Goal: Contribute content

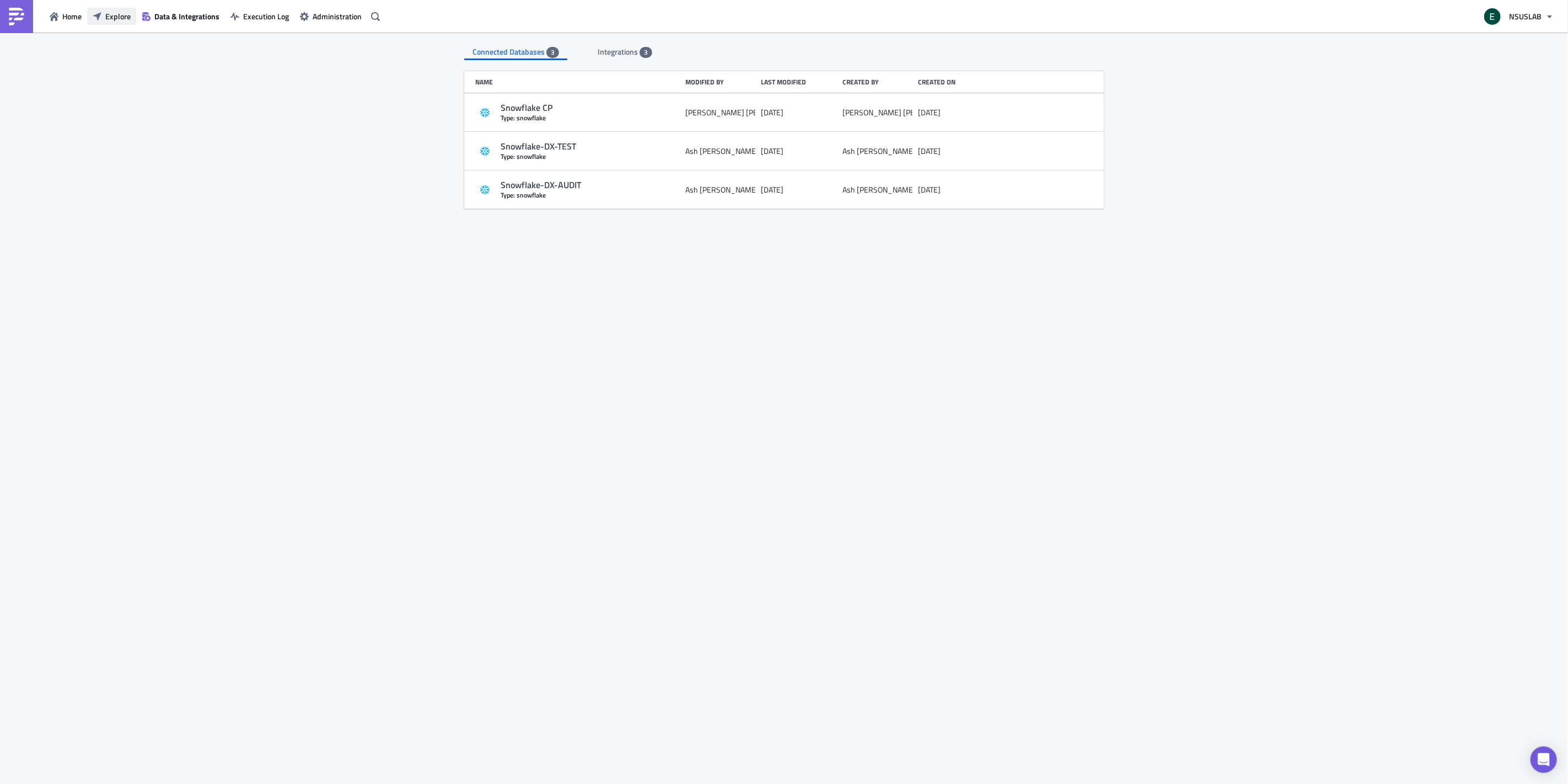
click at [103, 14] on button "Explore" at bounding box center [111, 16] width 49 height 17
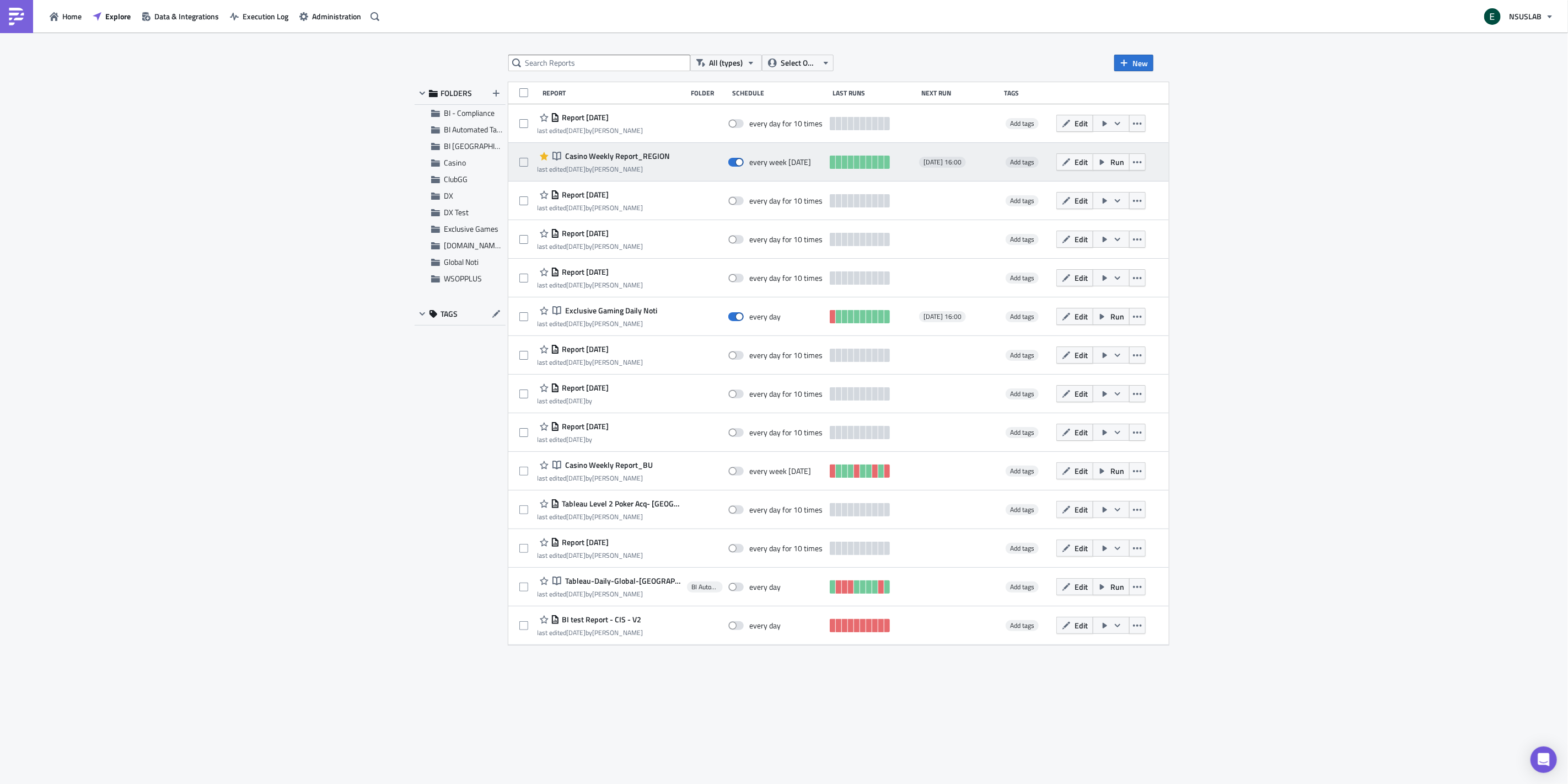
click at [679, 158] on div "Notebook Casino Weekly Report_REGION last edited [DATE] by [PERSON_NAME] every …" at bounding box center [839, 162] width 661 height 38
click at [659, 157] on span "Casino Weekly Report_REGION" at bounding box center [617, 156] width 108 height 10
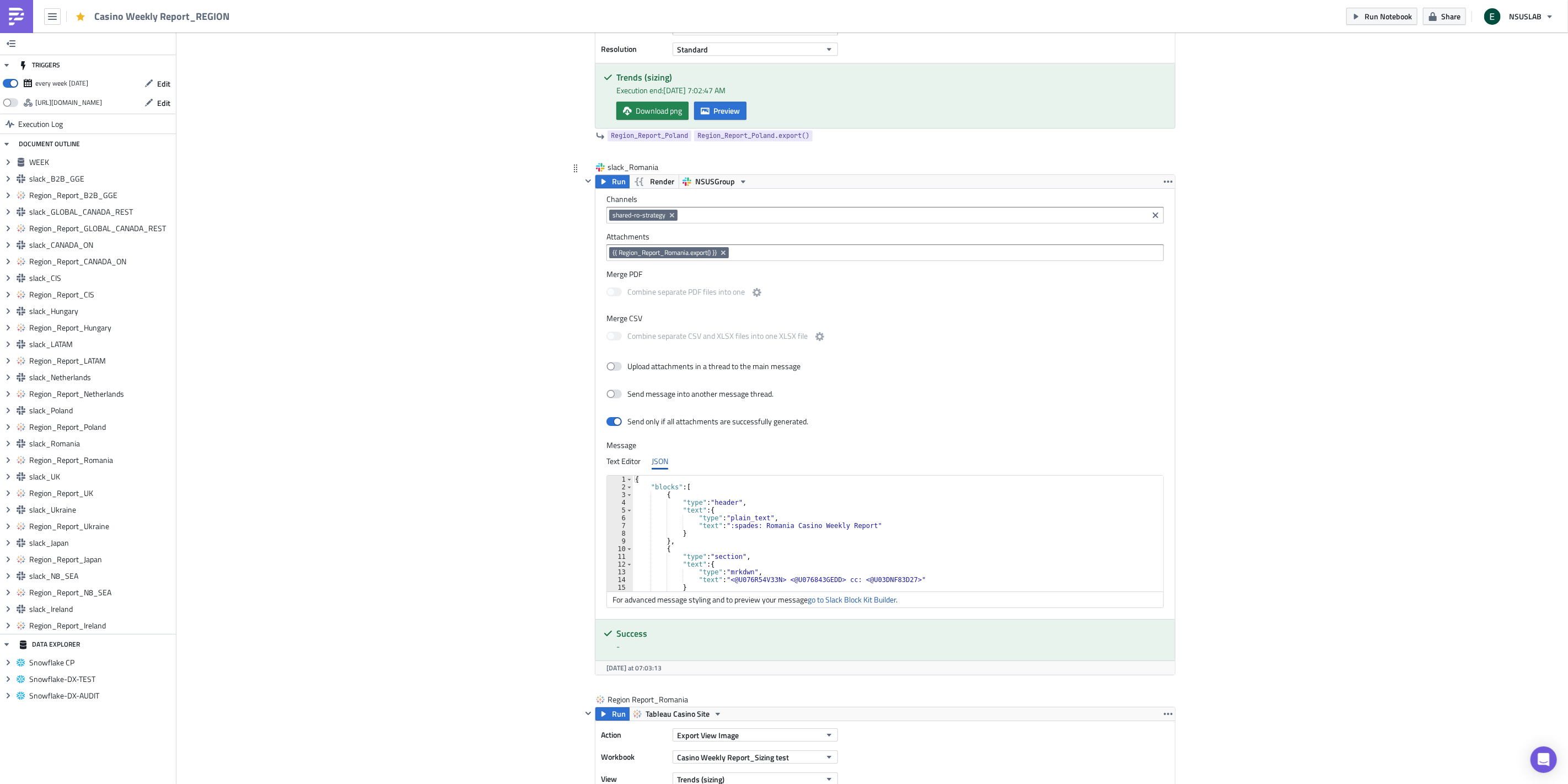
scroll to position [6468, 0]
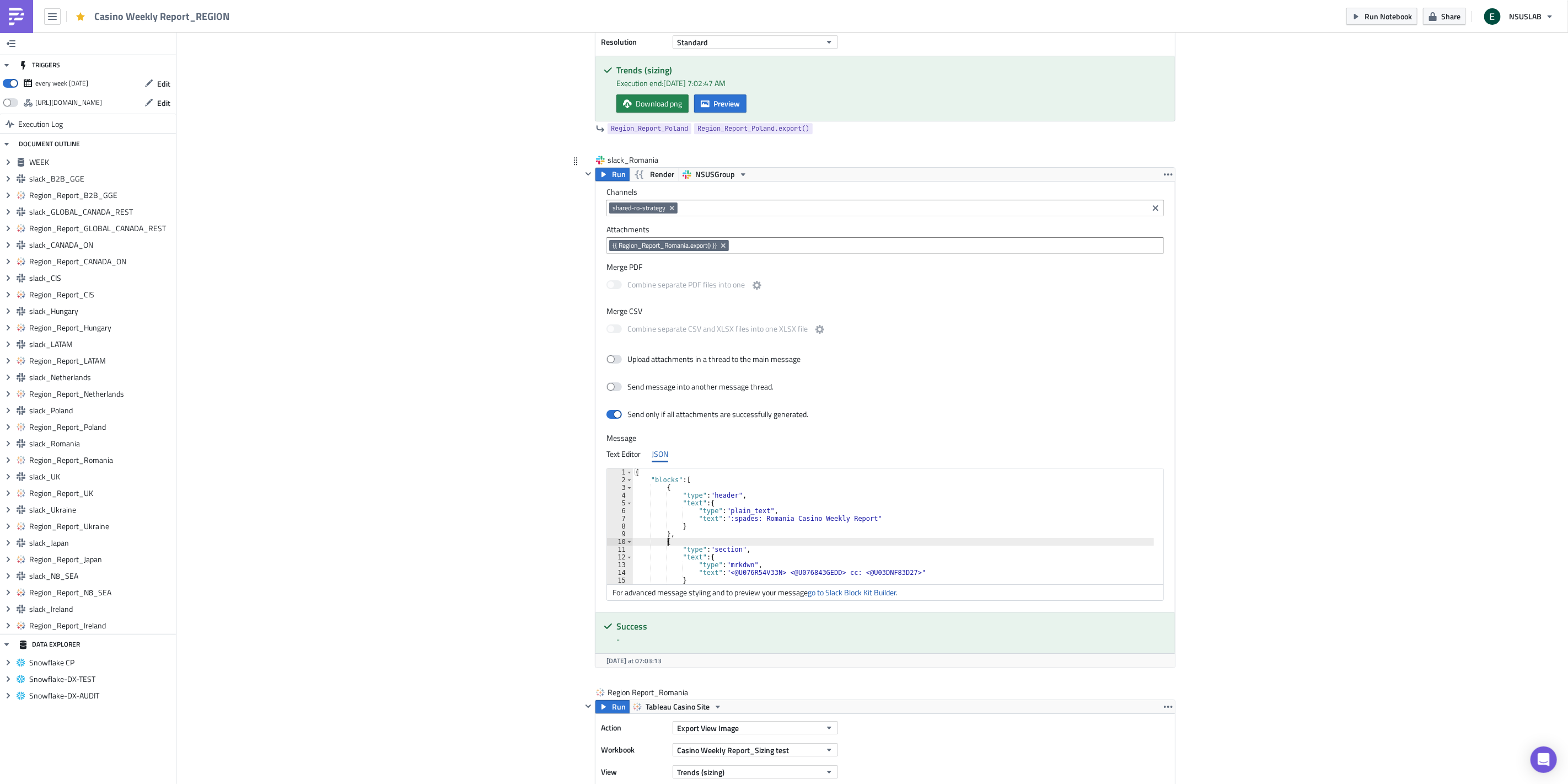
click at [796, 544] on div "{ "blocks" : [ { "type" : "header" , "text" : { "type" : "plain_text" , "text" …" at bounding box center [900, 534] width 534 height 131
click at [853, 545] on div ""text" : { "type" : "plain_text" , "text" : ":spades: Romania Casino Weekly Rep…" at bounding box center [900, 528] width 534 height 131
drag, startPoint x: 723, startPoint y: 541, endPoint x: 731, endPoint y: 541, distance: 8.0
click at [731, 541] on div ""text" : { "type" : "plain_text" , "text" : ":spades: Romania Casino Weekly Rep…" at bounding box center [900, 528] width 534 height 131
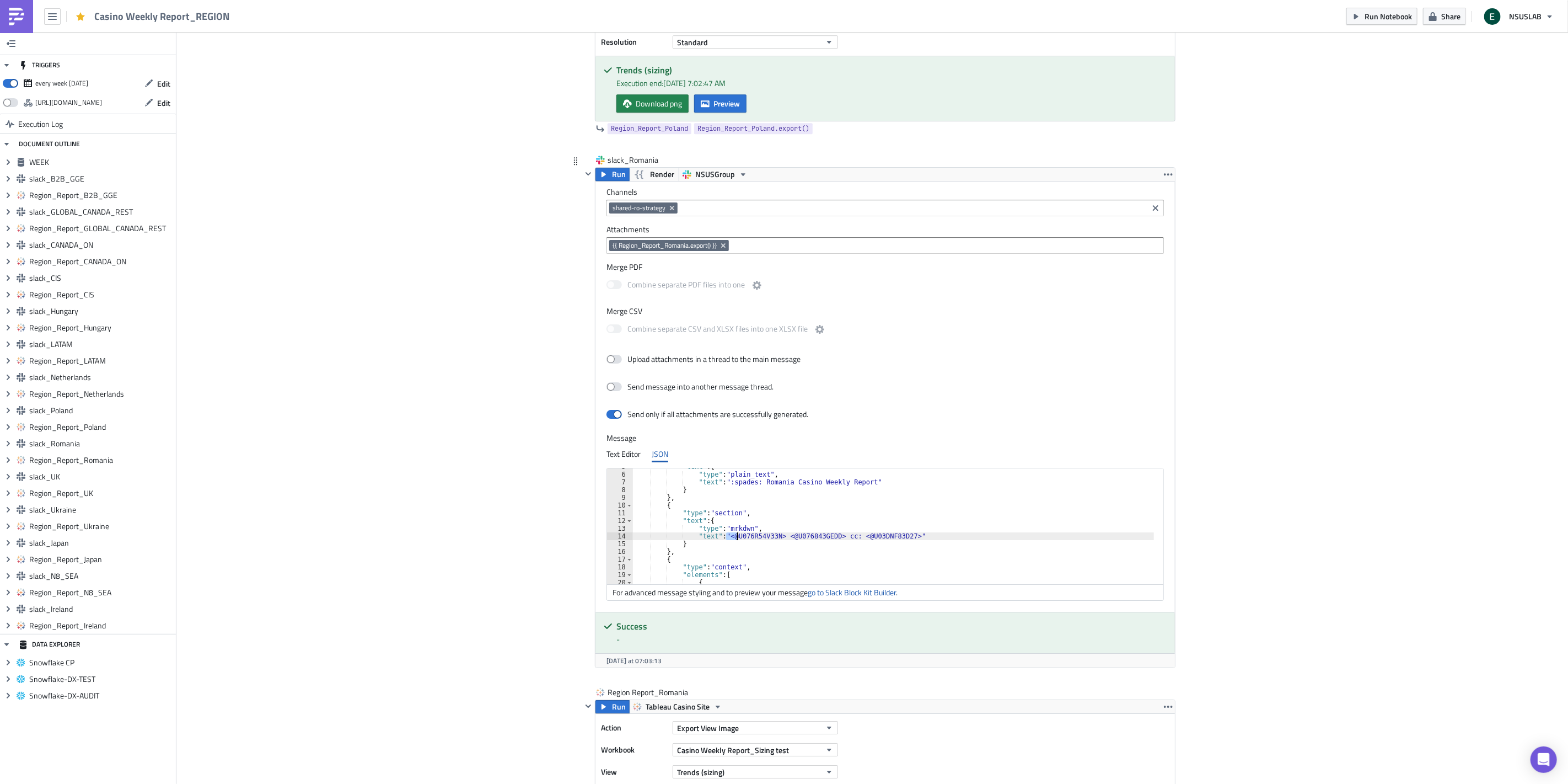
click at [731, 541] on div ""text" : { "type" : "plain_text" , "text" : ":spades: Romania Casino Weekly Rep…" at bounding box center [894, 526] width 521 height 116
drag, startPoint x: 729, startPoint y: 541, endPoint x: 768, endPoint y: 542, distance: 39.0
click at [768, 542] on div ""text" : { "type" : "plain_text" , "text" : ":spades: Romania Casino Weekly Rep…" at bounding box center [900, 528] width 534 height 131
paste textarea "앞으로 Push report는 [PERSON_NAME]를 태그하겠습니다."
drag, startPoint x: 745, startPoint y: 545, endPoint x: 731, endPoint y: 547, distance: 14.1
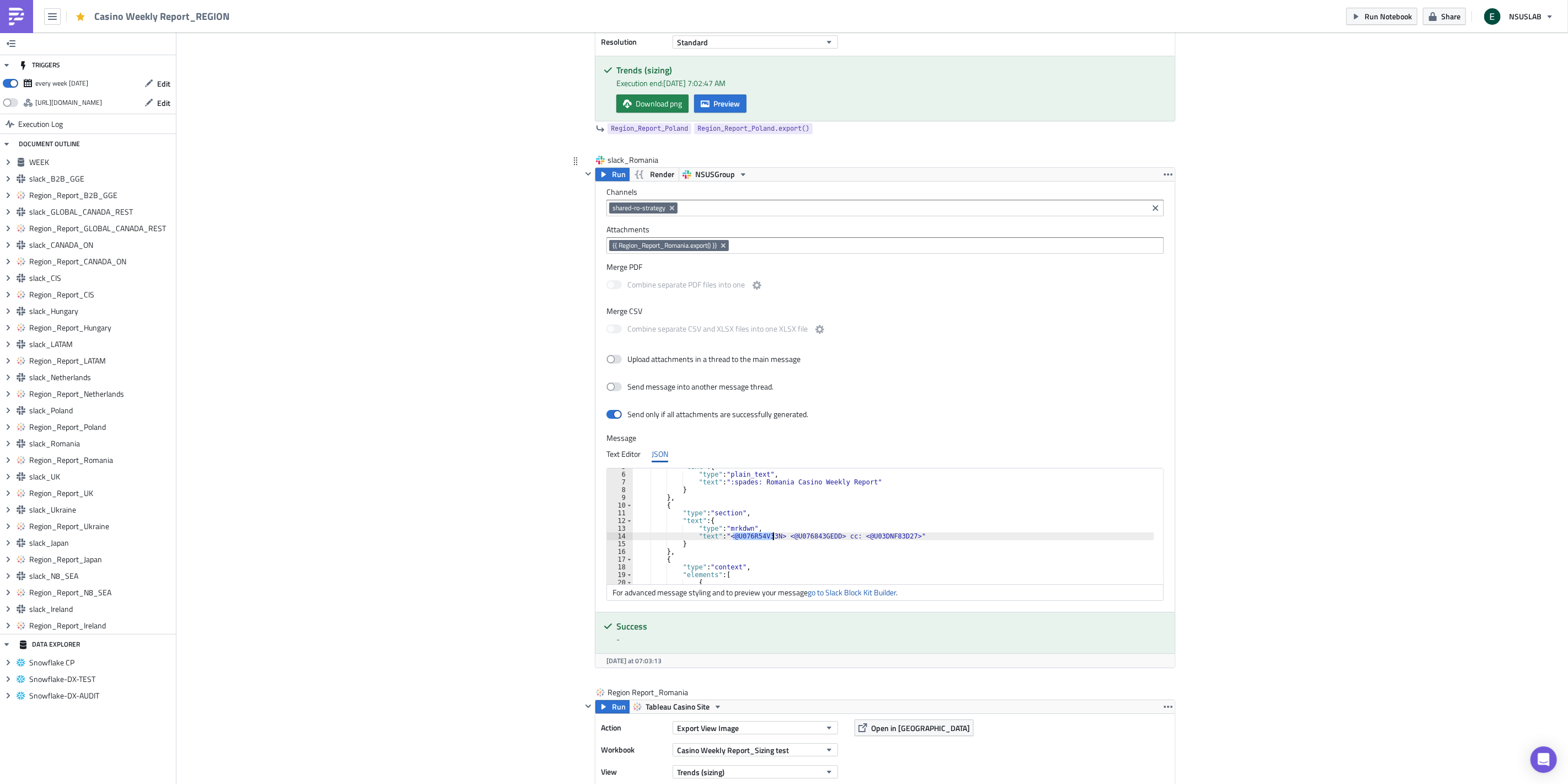
click at [745, 545] on div ""text" : { "type" : "plain_text" , "text" : ":spades: Romania Casino Weekly Rep…" at bounding box center [900, 528] width 534 height 131
drag, startPoint x: 731, startPoint y: 543, endPoint x: 768, endPoint y: 543, distance: 37.0
click at [768, 543] on div ""text" : { "type" : "plain_text" , "text" : ":spades: Romania Casino Weekly Rep…" at bounding box center [900, 528] width 534 height 131
paste textarea "U09AC8GG7V0"
type textarea ""text": "<@U09AC8GG7V0> <@U076843GEDD> cc: <@U03DNF83D27>""
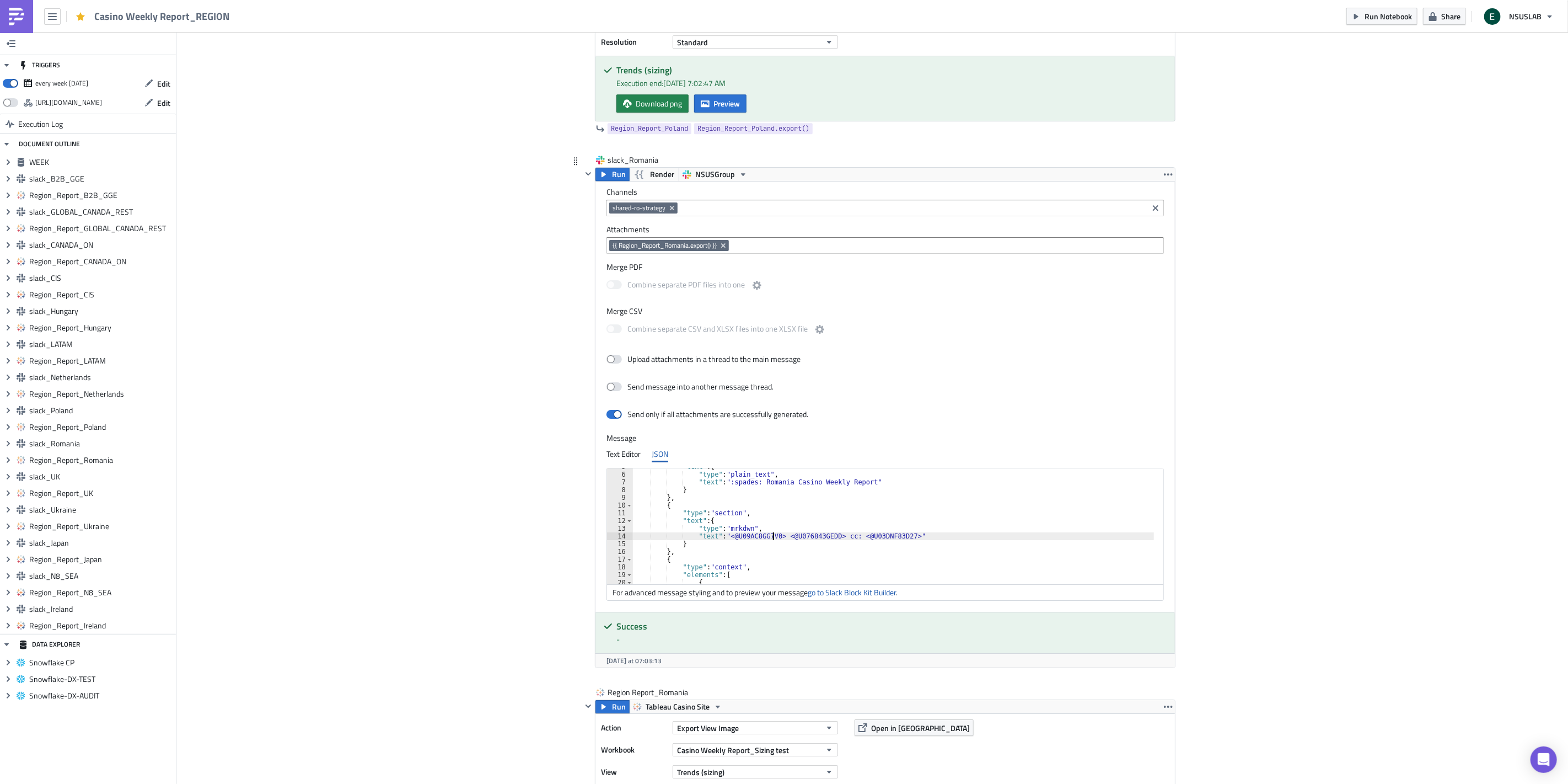
click at [891, 539] on div ""text" : { "type" : "plain_text" , "text" : ":spades: Romania Casino Weekly Rep…" at bounding box center [900, 528] width 534 height 131
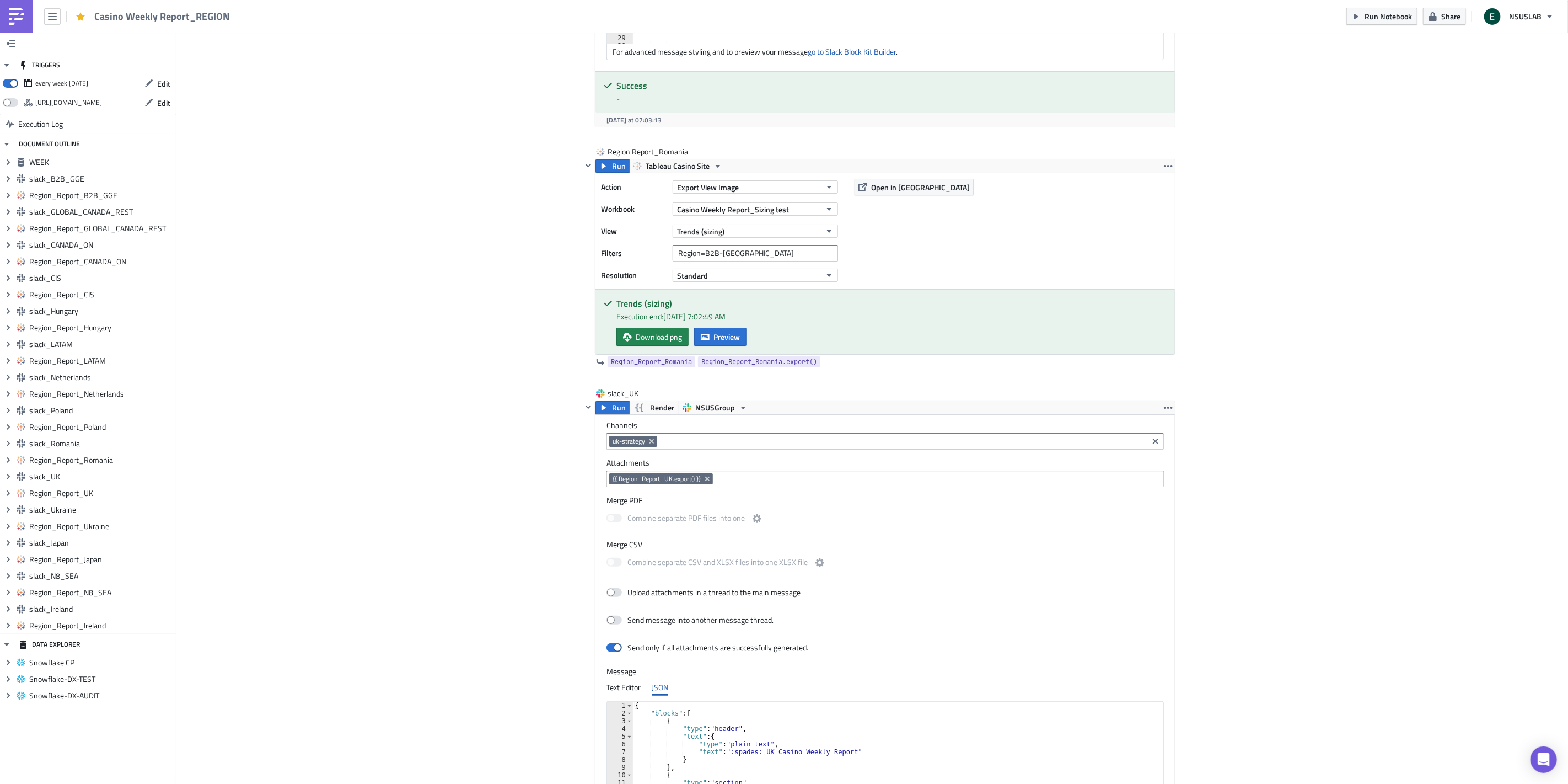
scroll to position [7019, 0]
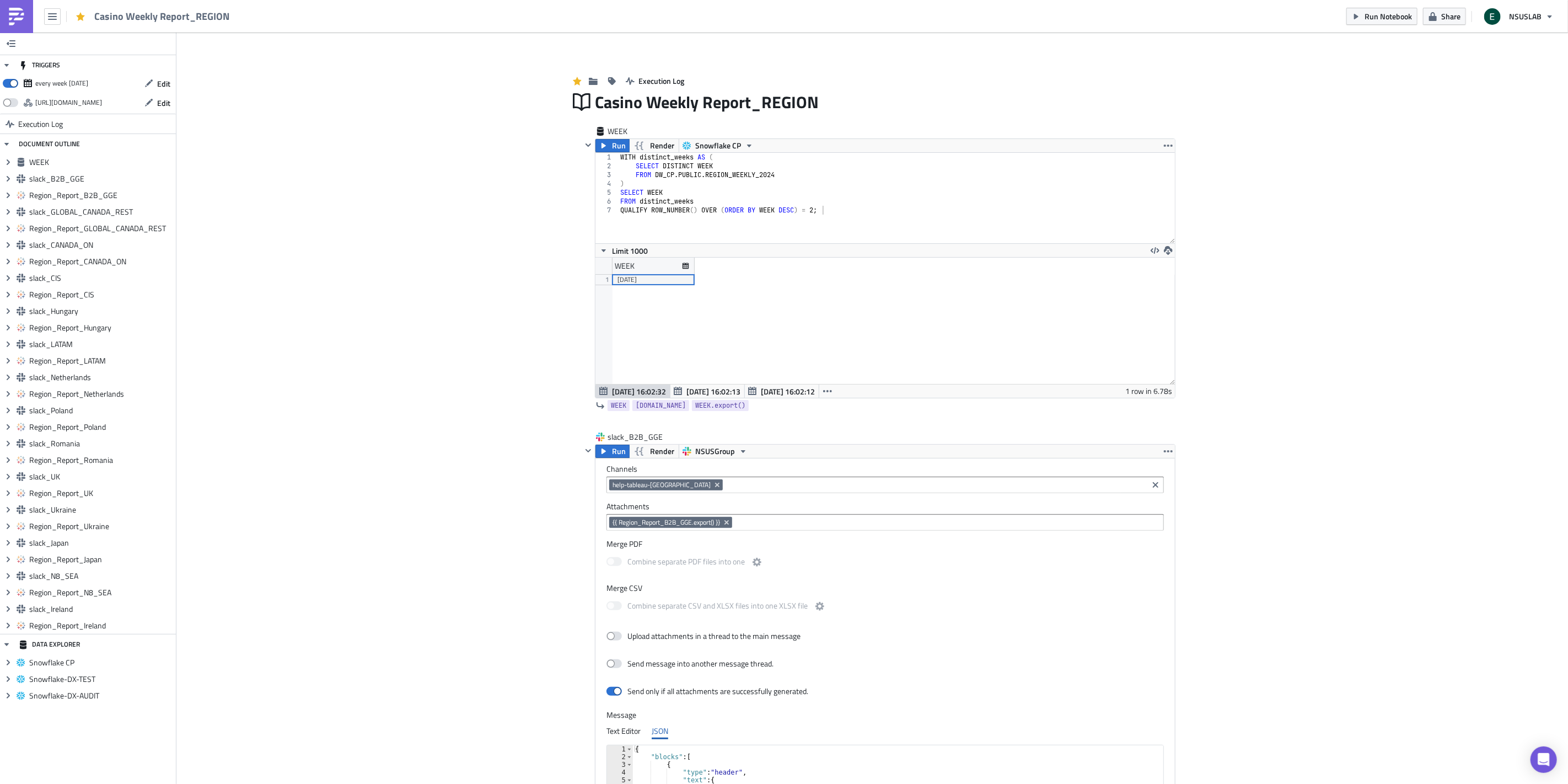
scroll to position [55031, 54556]
